Goal: Task Accomplishment & Management: Manage account settings

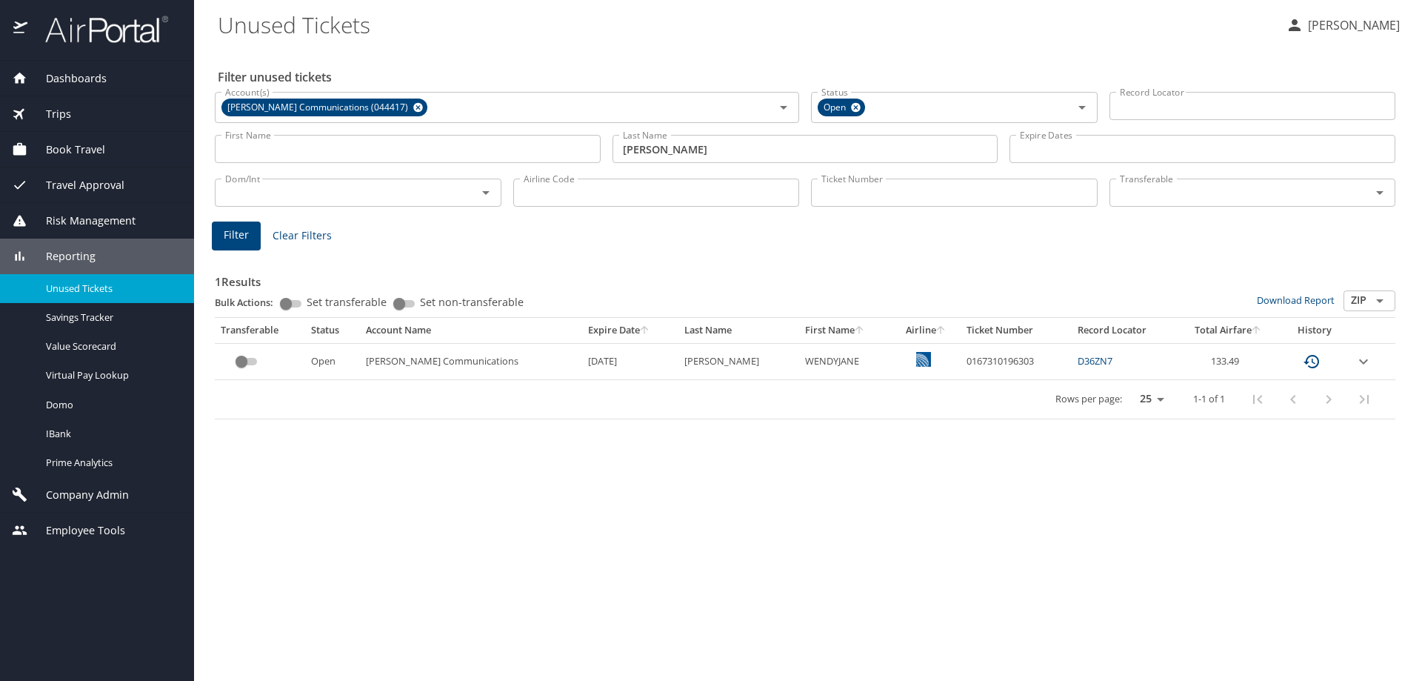
click at [93, 490] on span "Company Admin" at bounding box center [77, 495] width 101 height 16
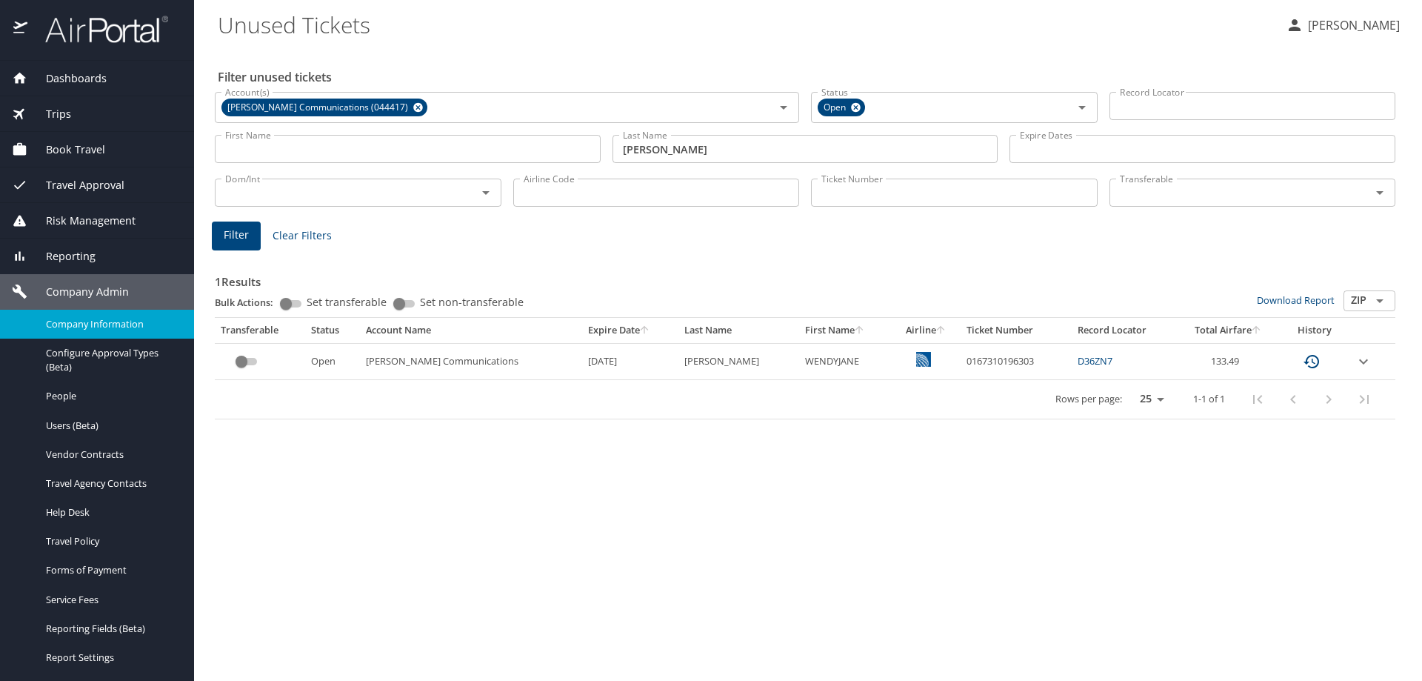
click at [109, 318] on span "Company Information" at bounding box center [111, 324] width 130 height 14
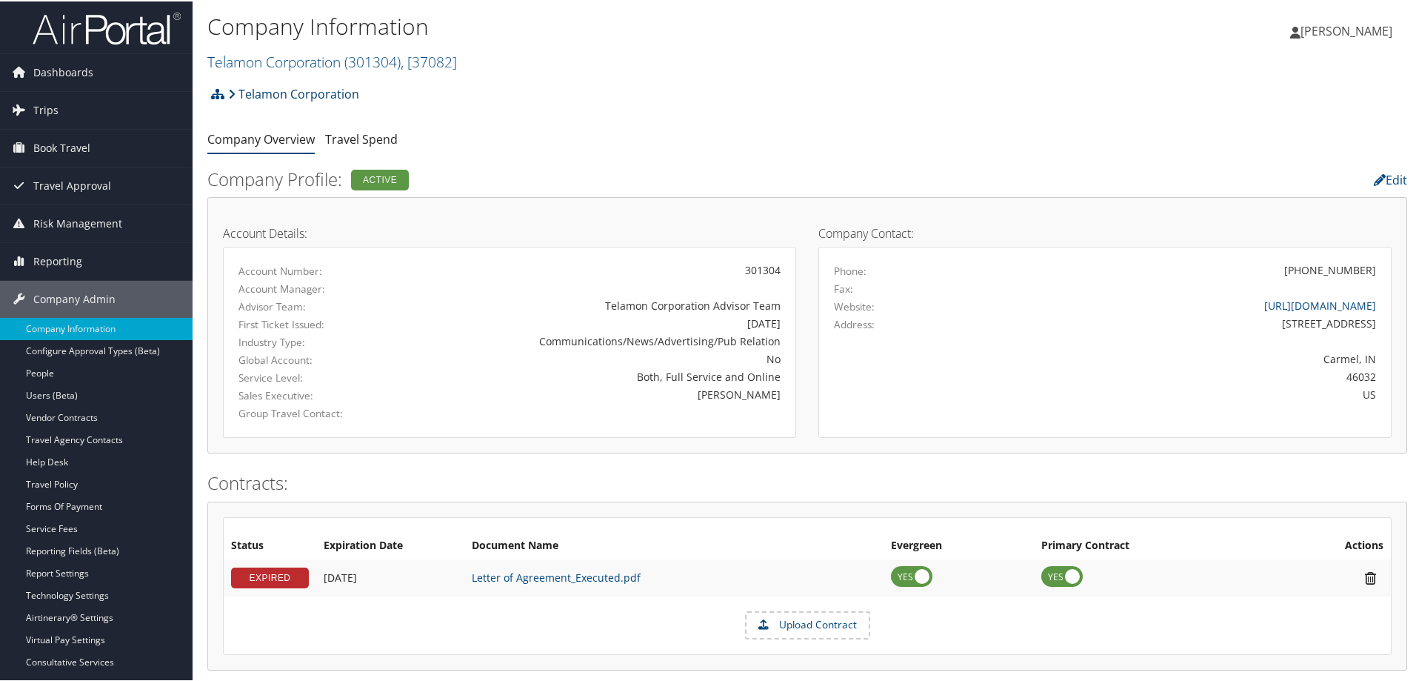
click at [323, 90] on link "Telamon Corporation" at bounding box center [293, 93] width 131 height 30
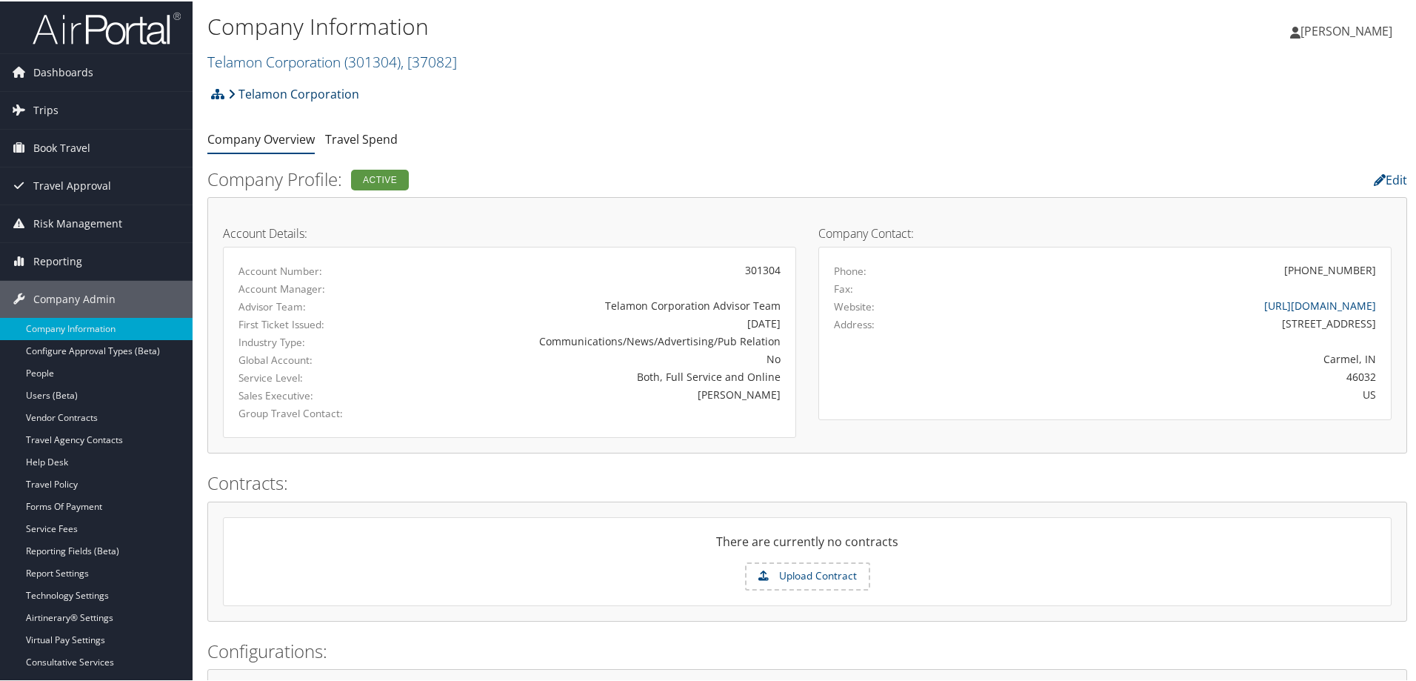
click at [319, 90] on link "Telamon Corporation" at bounding box center [293, 93] width 131 height 30
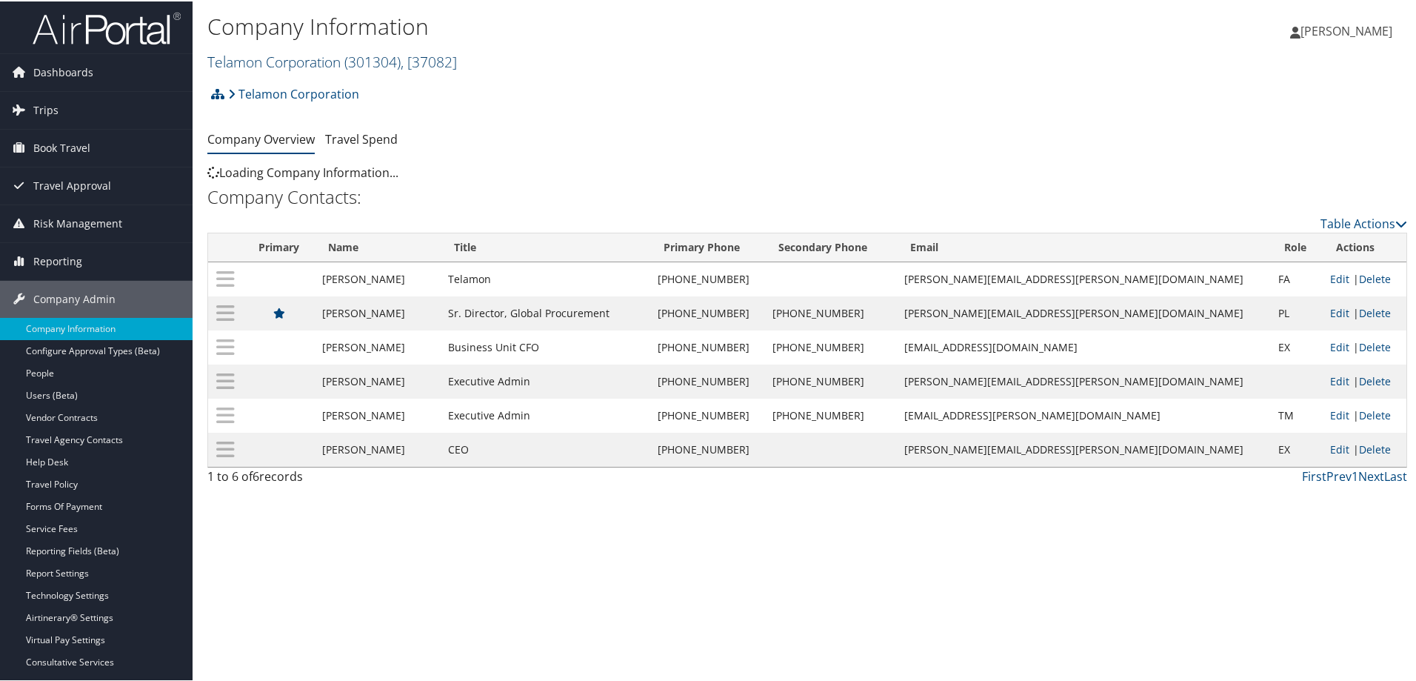
click at [351, 59] on span "( 301304 )" at bounding box center [372, 60] width 56 height 20
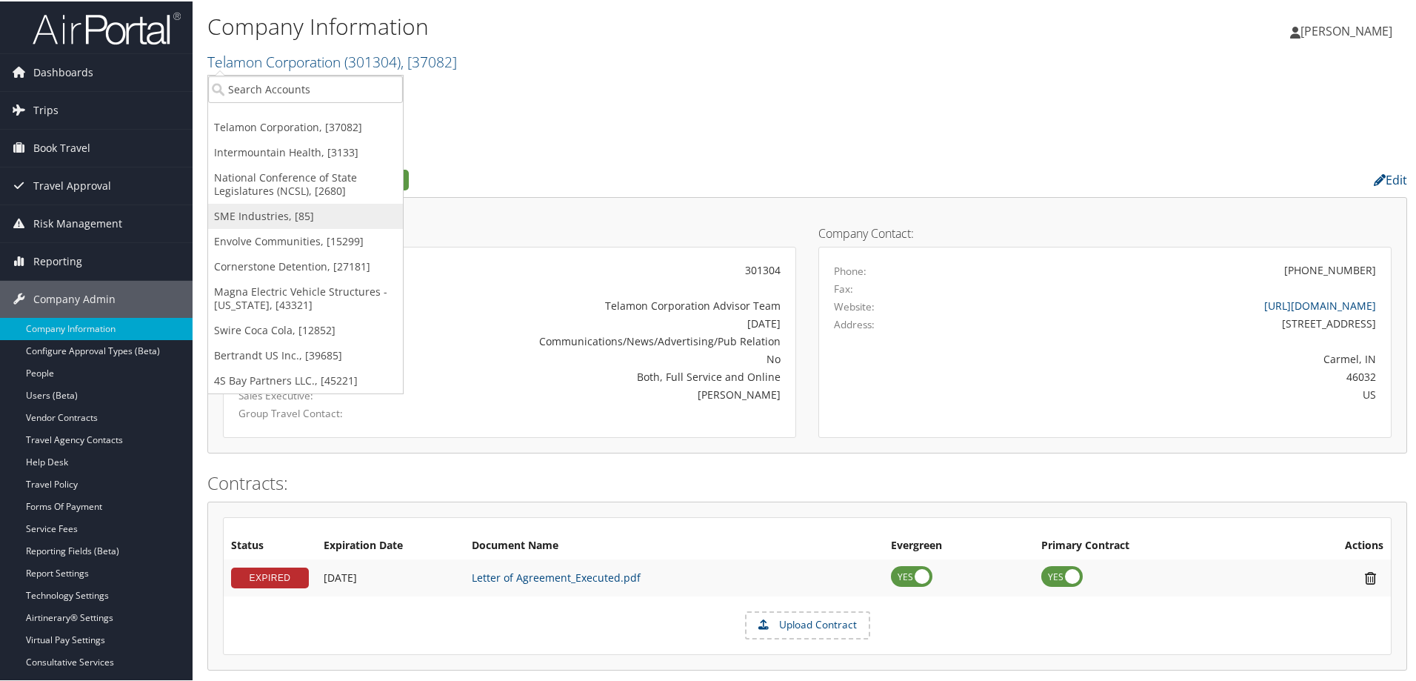
click at [304, 207] on link "SME Industries, [85]" at bounding box center [305, 214] width 195 height 25
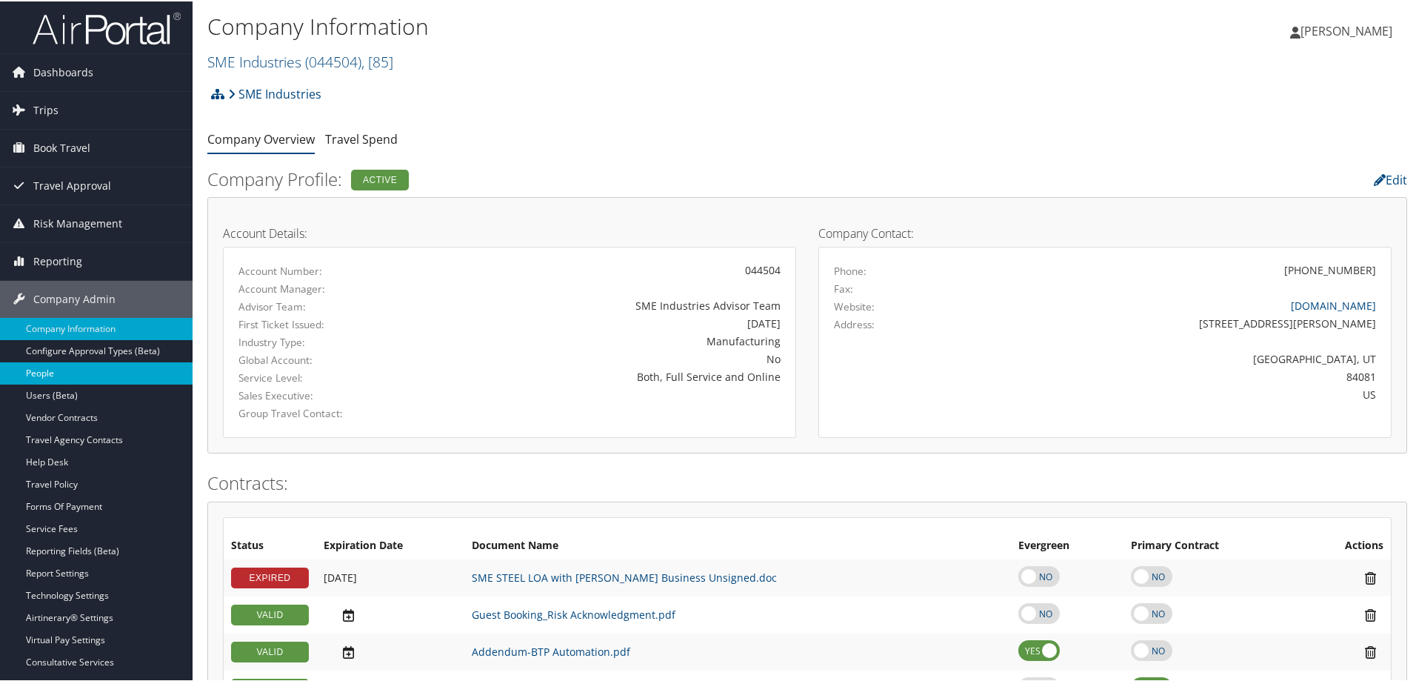
click at [64, 366] on link "People" at bounding box center [96, 372] width 193 height 22
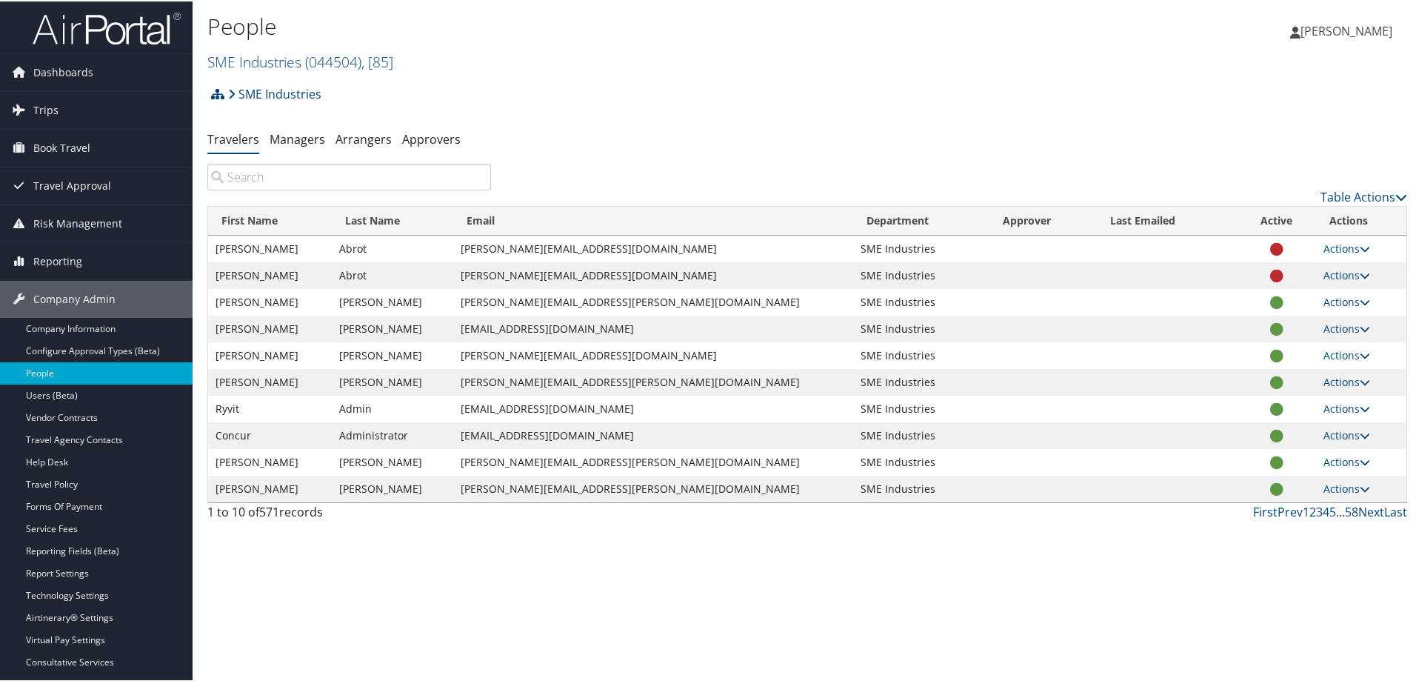
click at [264, 170] on input "search" at bounding box center [349, 175] width 284 height 27
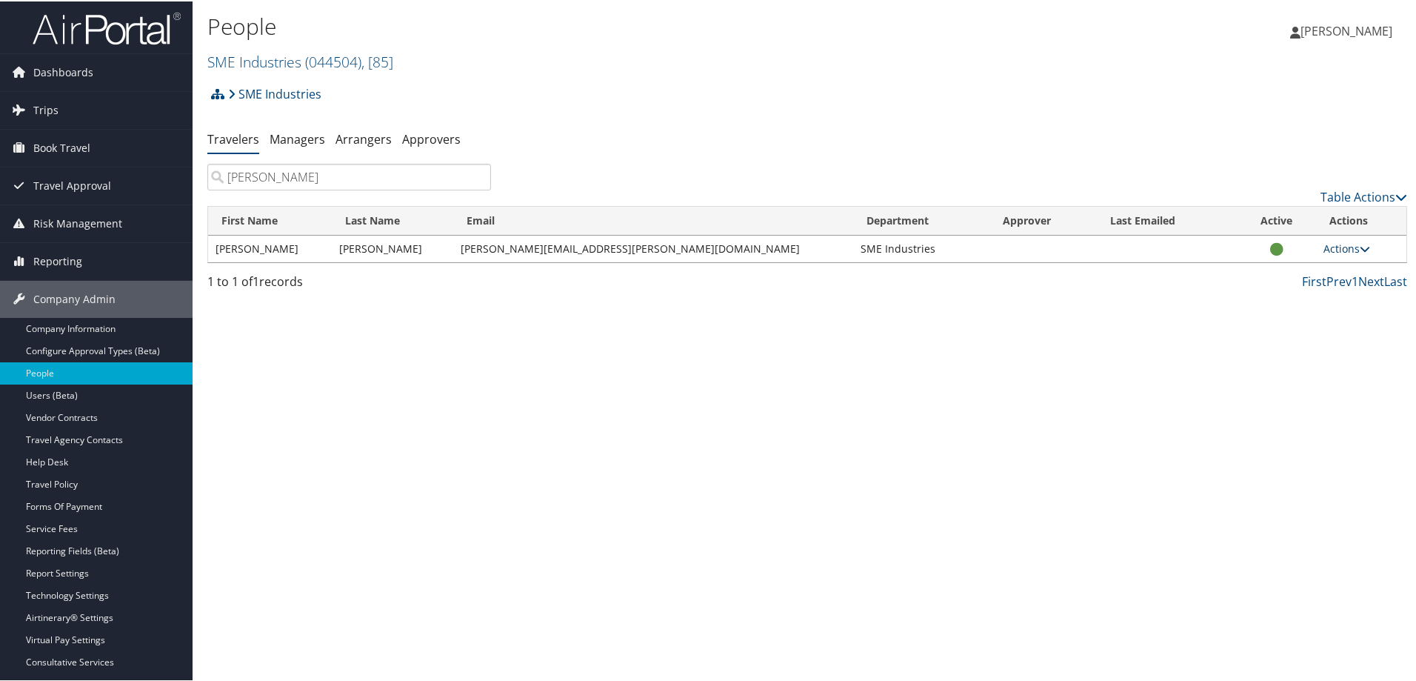
type input "[PERSON_NAME]"
click at [1340, 247] on link "Actions" at bounding box center [1347, 247] width 47 height 14
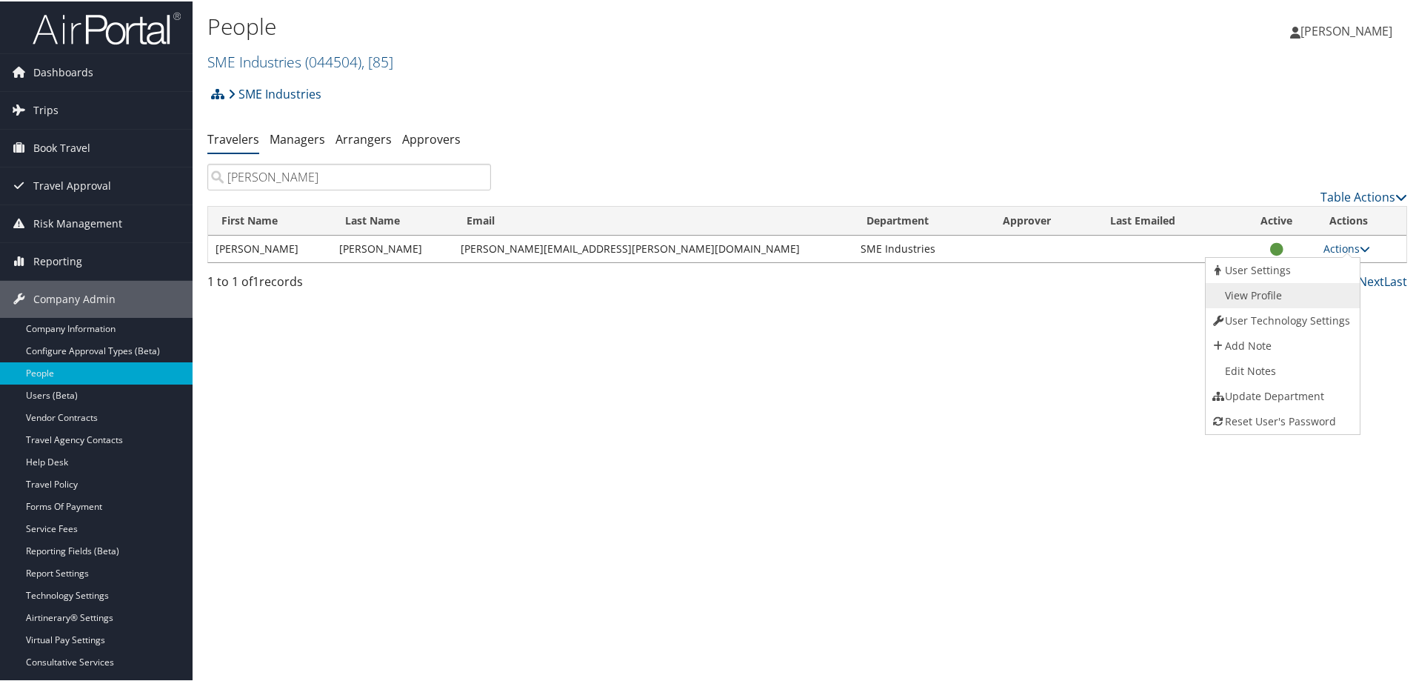
click at [1276, 295] on link "View Profile" at bounding box center [1281, 293] width 150 height 25
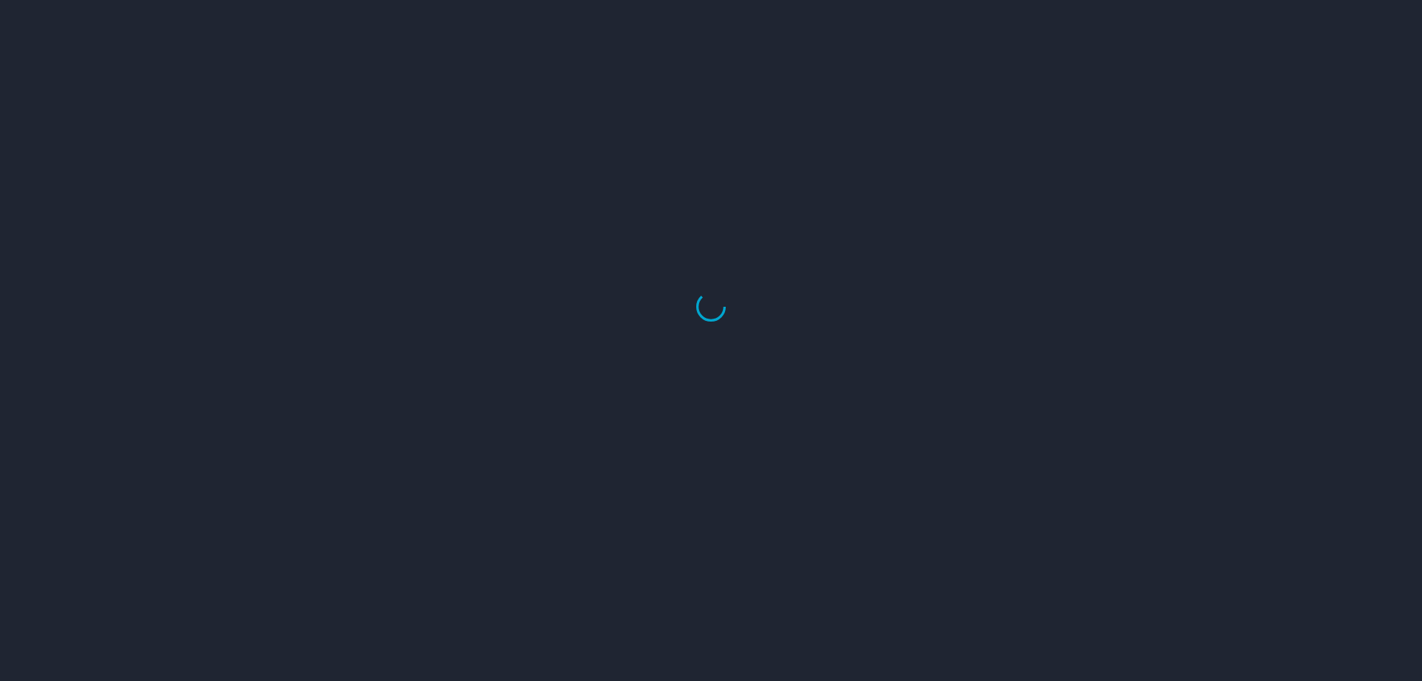
select select "US"
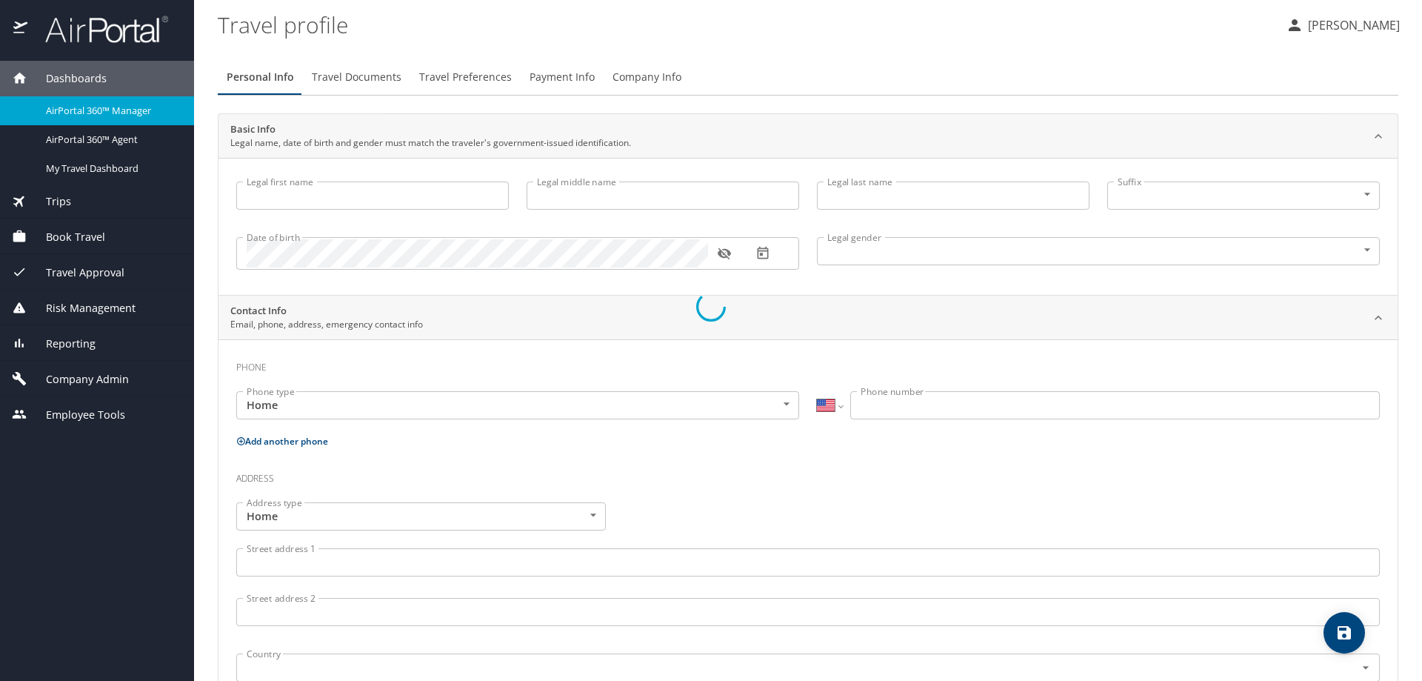
select select "US"
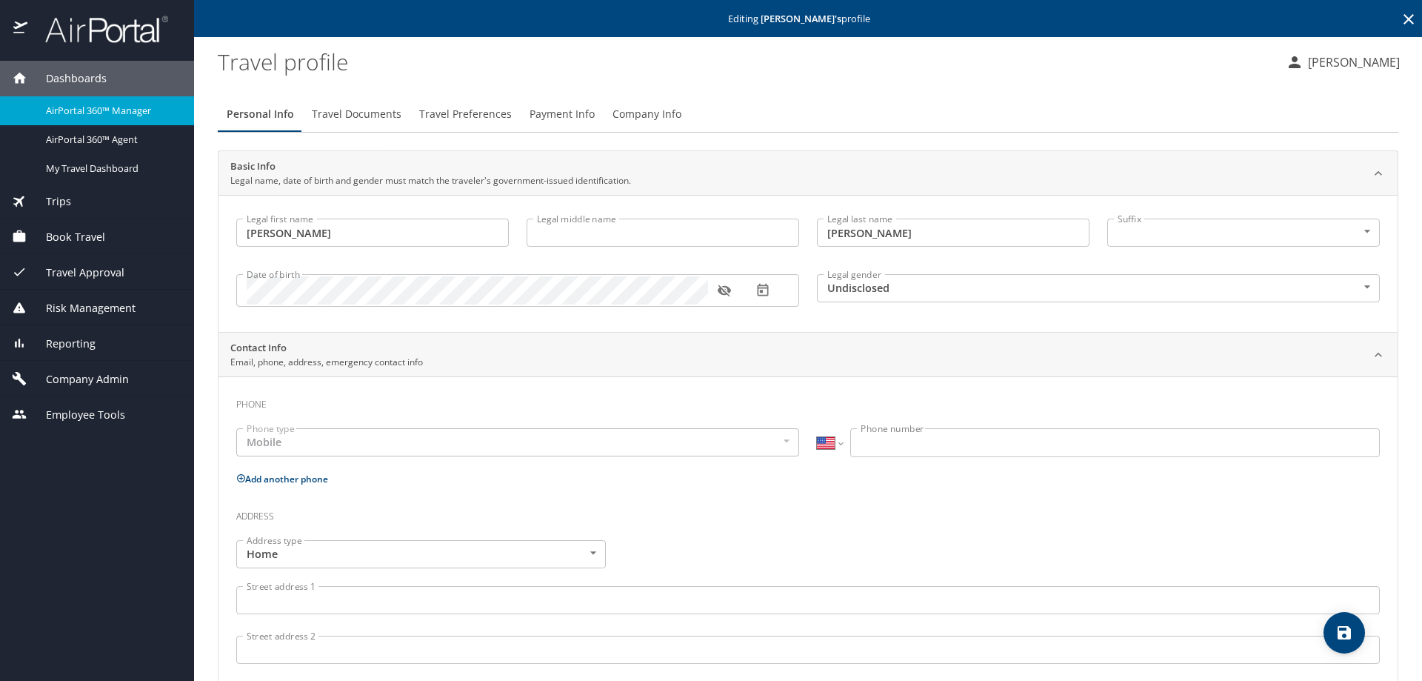
type input "[PERSON_NAME]"
type input "Undisclosed"
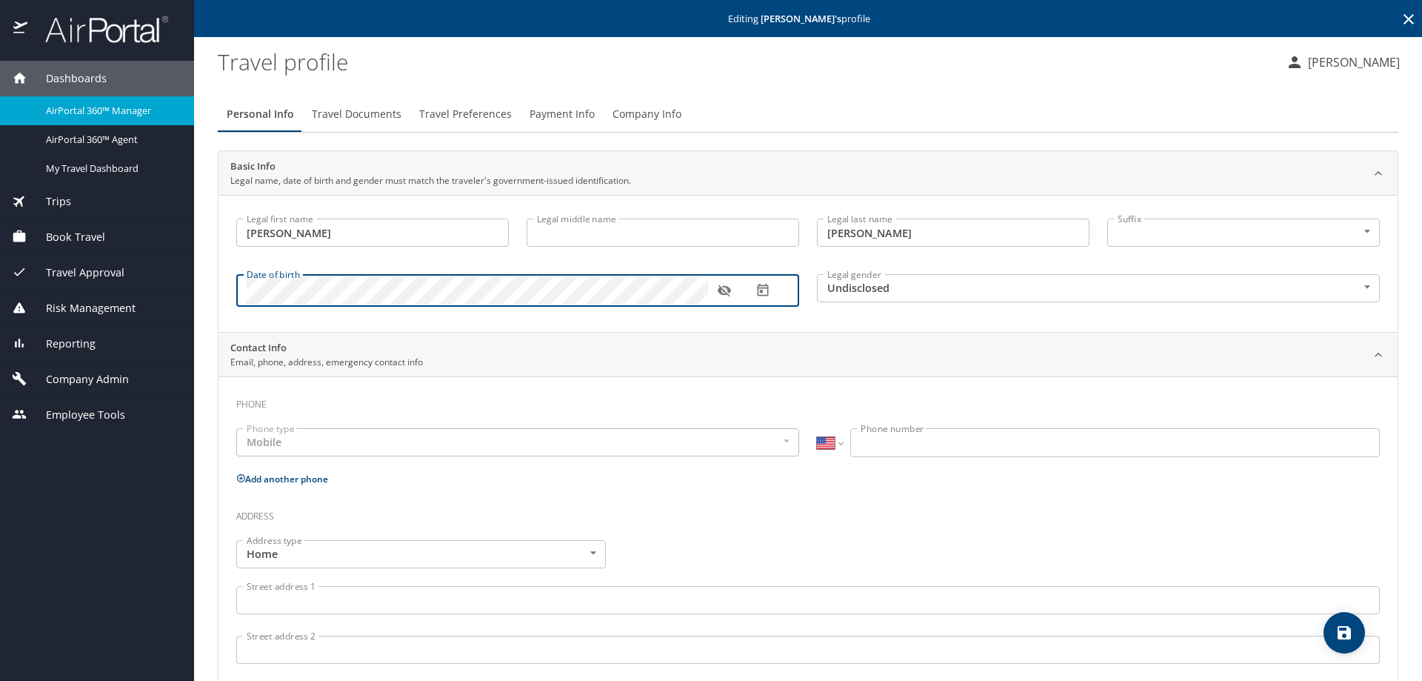
click at [722, 292] on icon "button" at bounding box center [724, 290] width 15 height 15
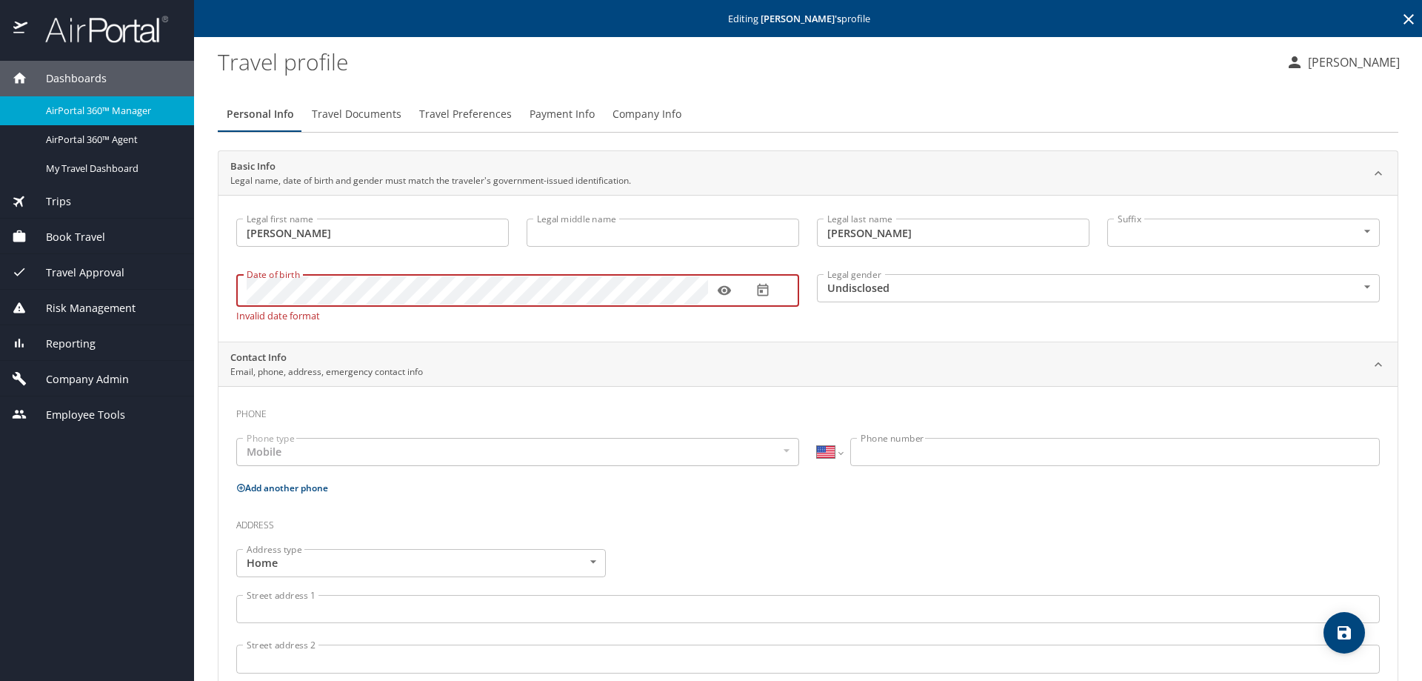
click at [1340, 634] on icon "save" at bounding box center [1344, 632] width 13 height 13
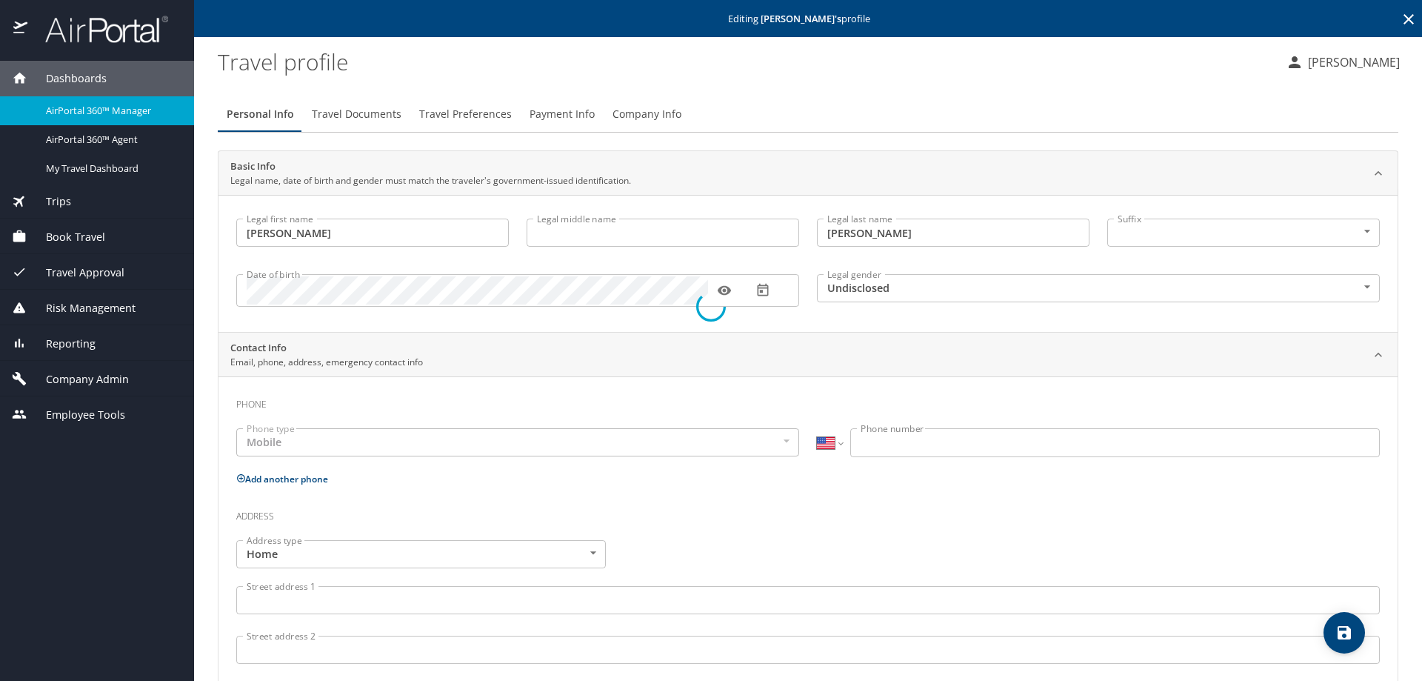
select select "US"
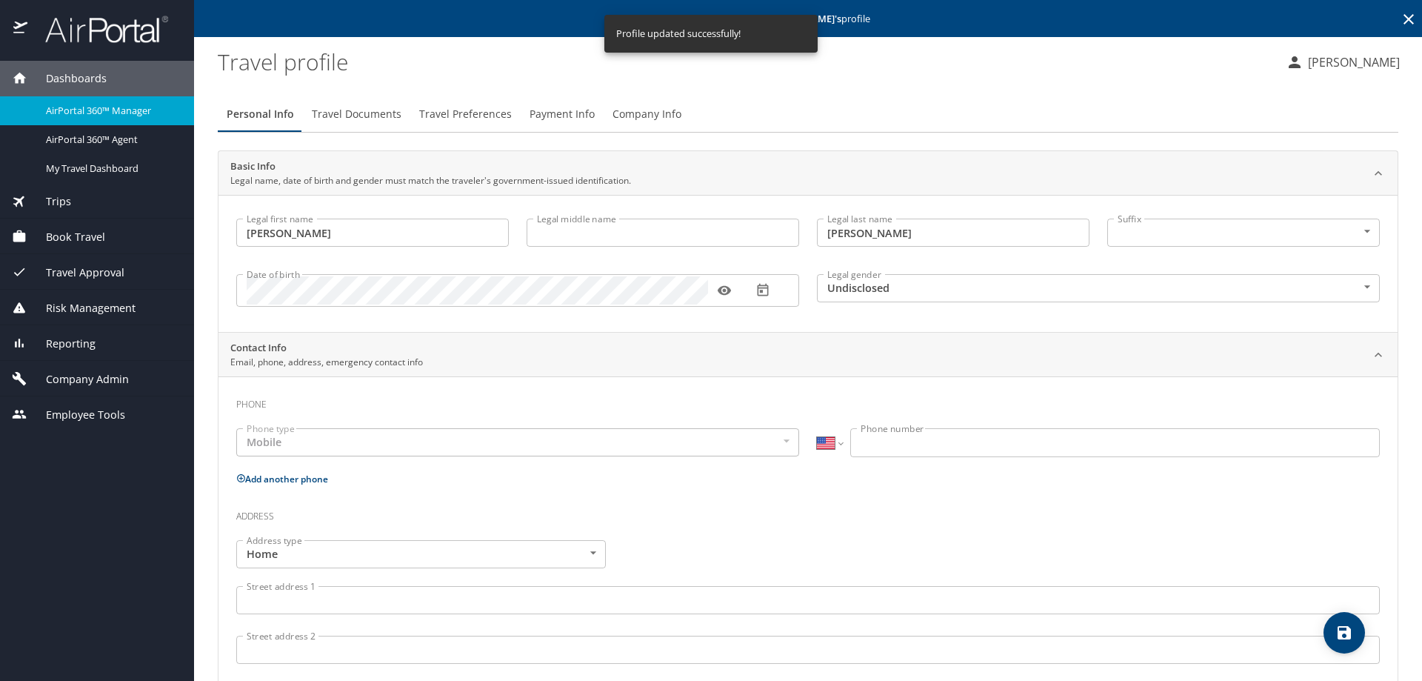
select select "US"
